Goal: Navigation & Orientation: Find specific page/section

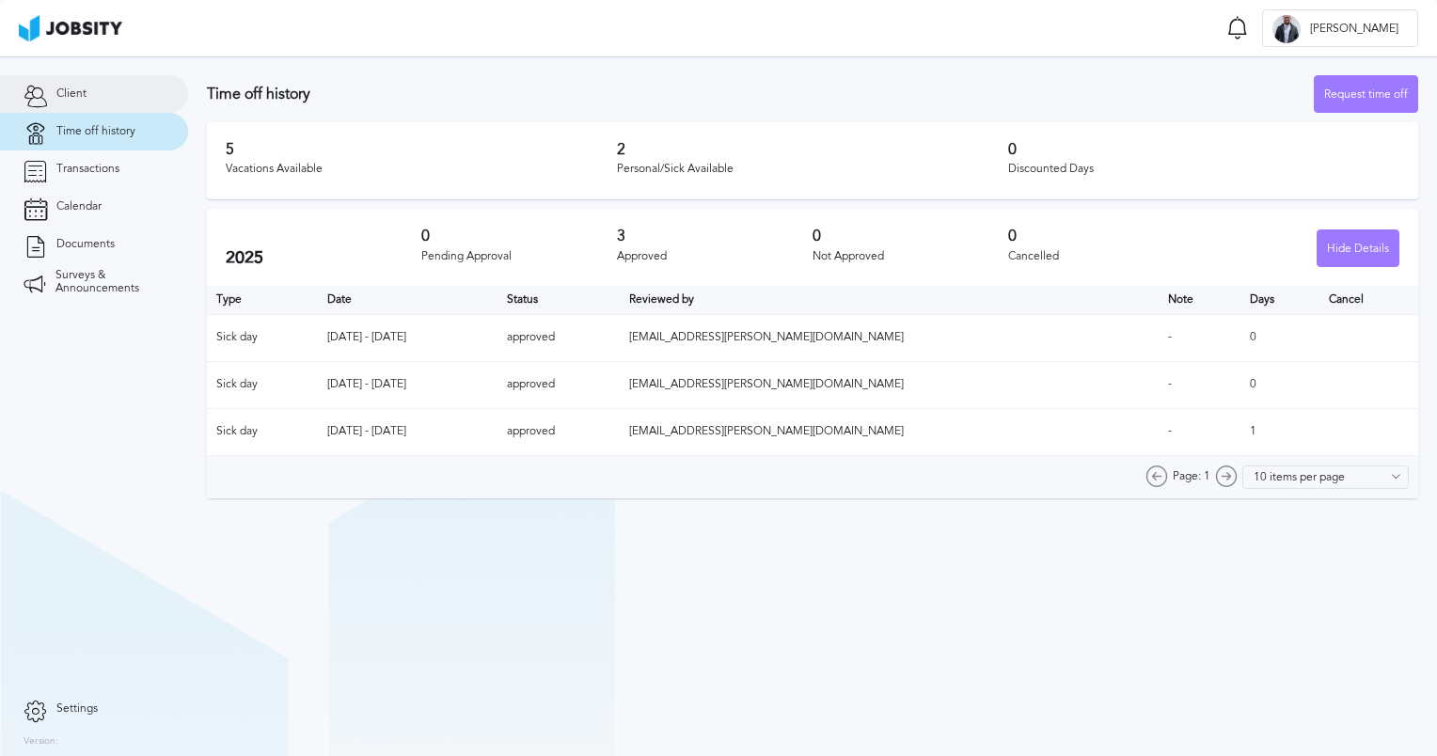
click at [79, 109] on link "Client" at bounding box center [94, 94] width 188 height 38
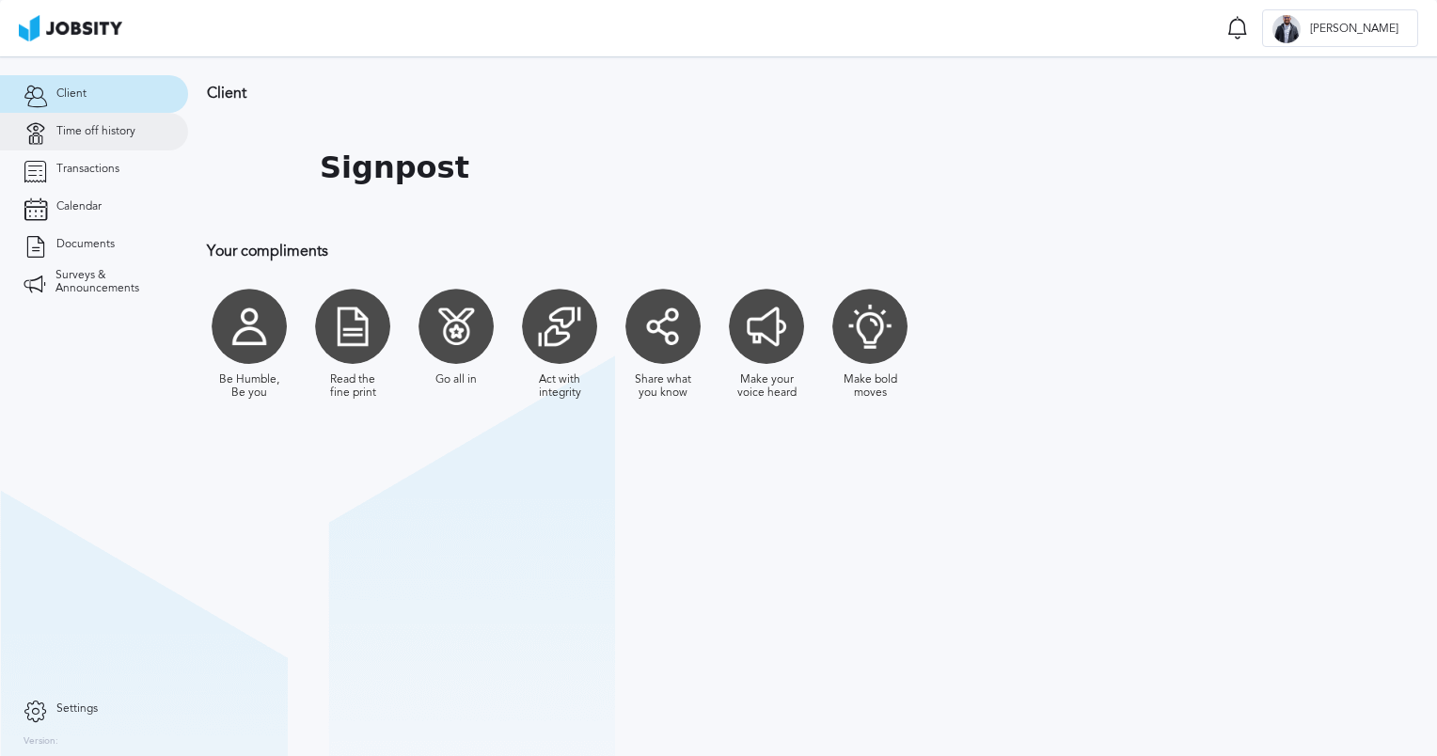
click at [75, 125] on span "Time off history" at bounding box center [95, 131] width 79 height 13
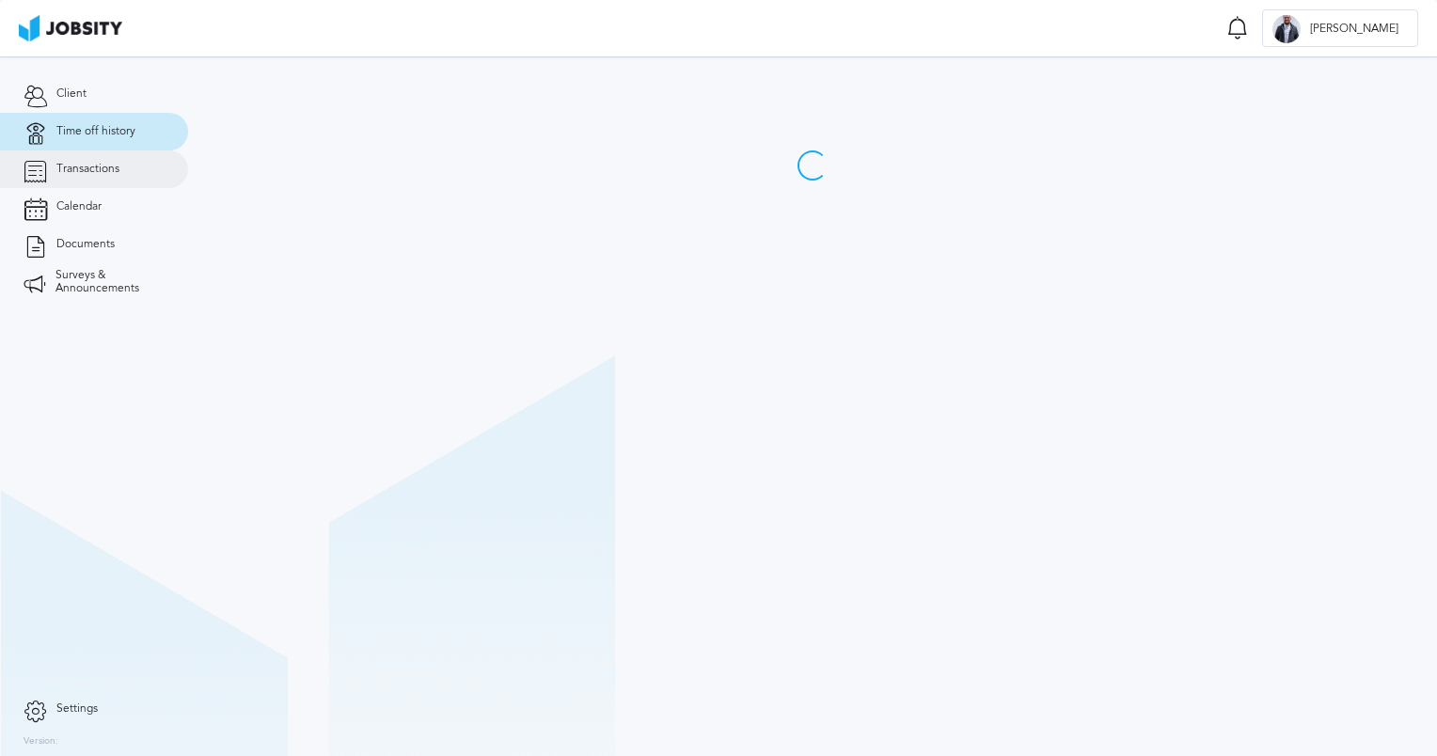
click at [85, 182] on link "Transactions" at bounding box center [94, 169] width 188 height 38
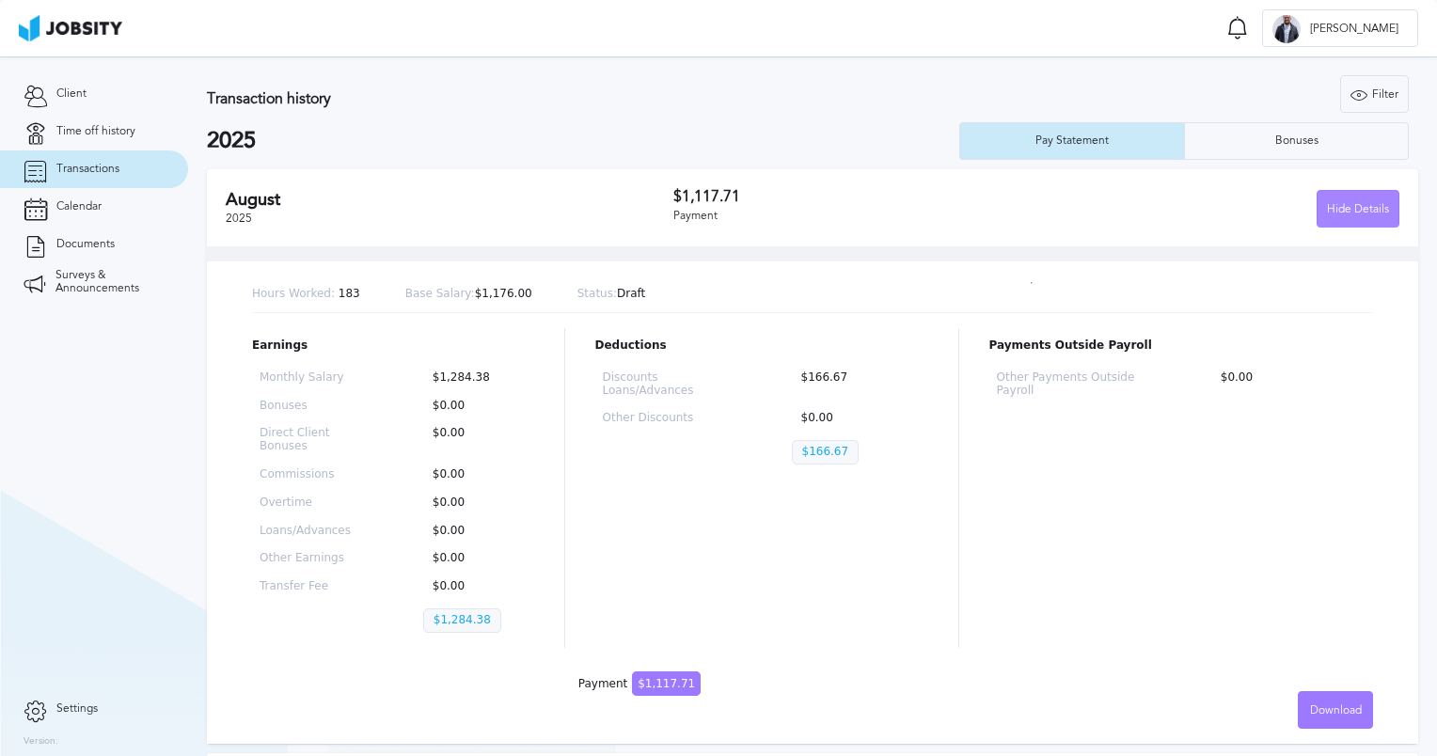
click at [1346, 208] on div "Hide Details" at bounding box center [1358, 210] width 81 height 38
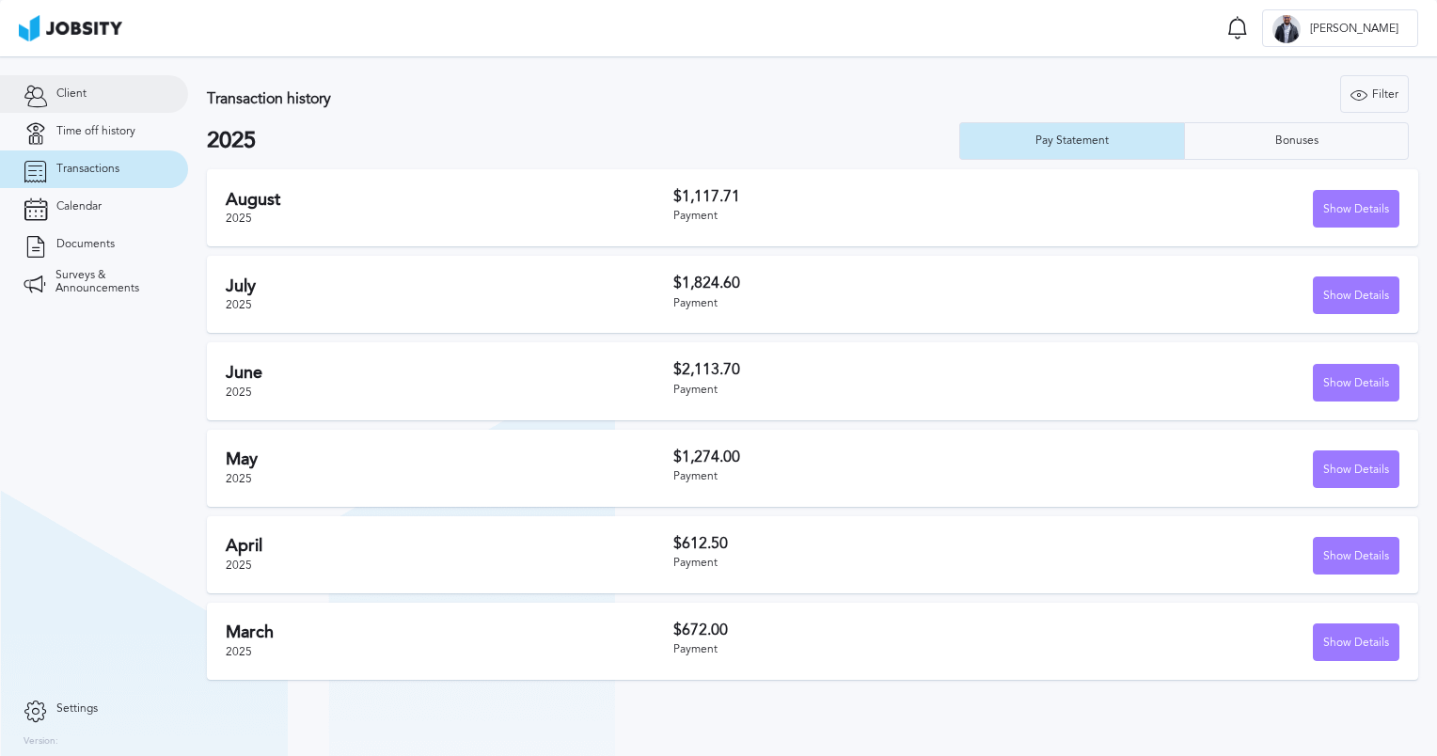
click at [100, 96] on link "Client" at bounding box center [94, 94] width 188 height 38
